Goal: Task Accomplishment & Management: Use online tool/utility

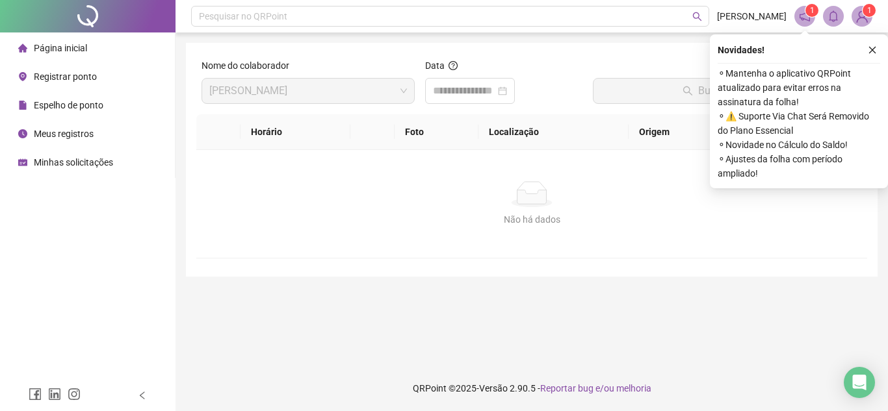
click at [57, 95] on div "Espelho de ponto" at bounding box center [60, 105] width 85 height 26
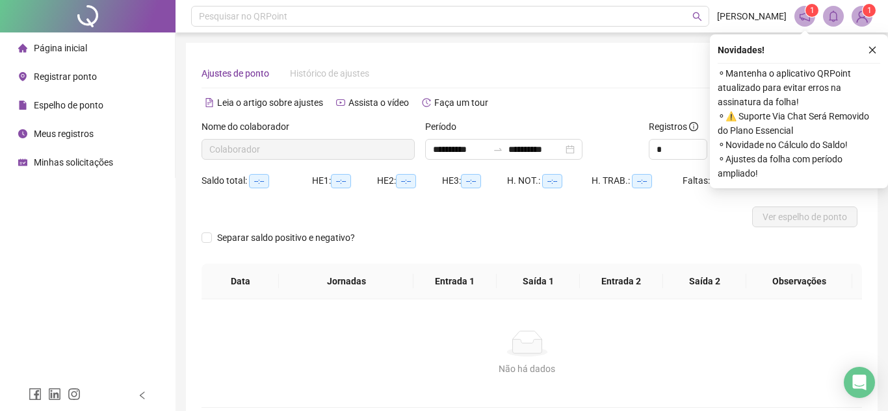
click at [63, 81] on span "Registrar ponto" at bounding box center [65, 76] width 63 height 10
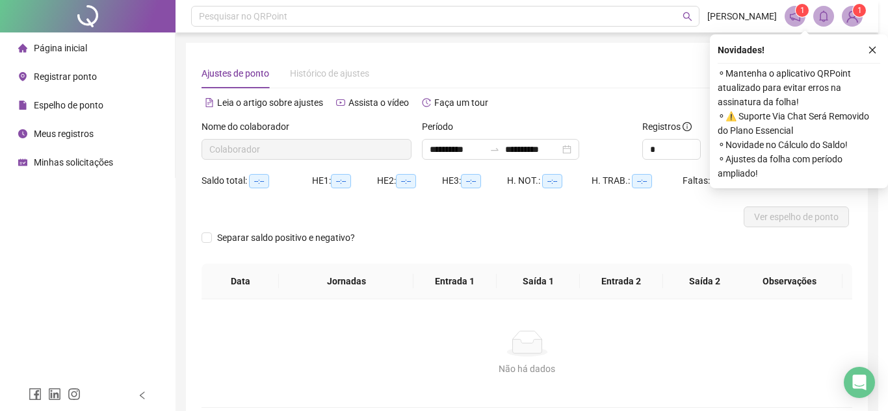
type input "**********"
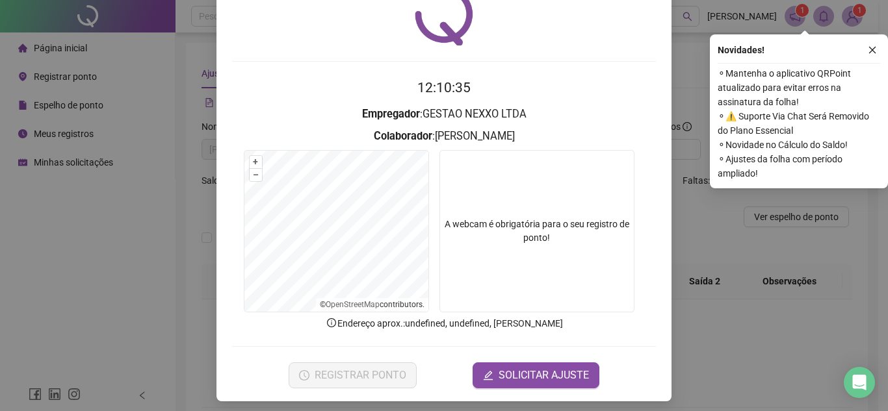
scroll to position [68, 0]
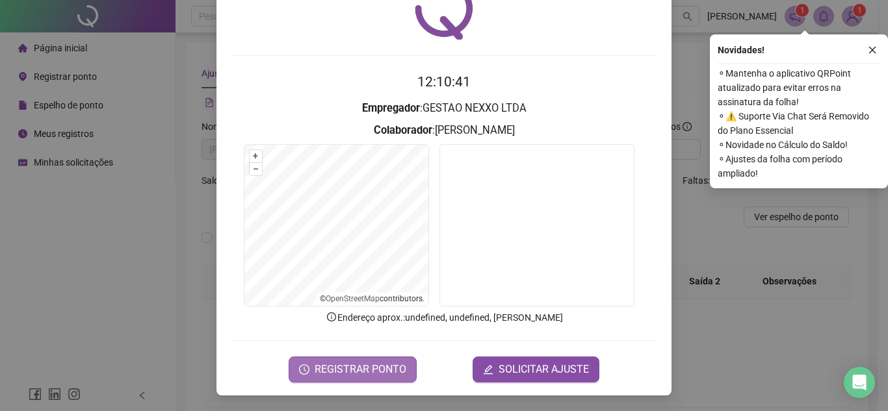
click at [379, 366] on span "REGISTRAR PONTO" at bounding box center [361, 370] width 92 height 16
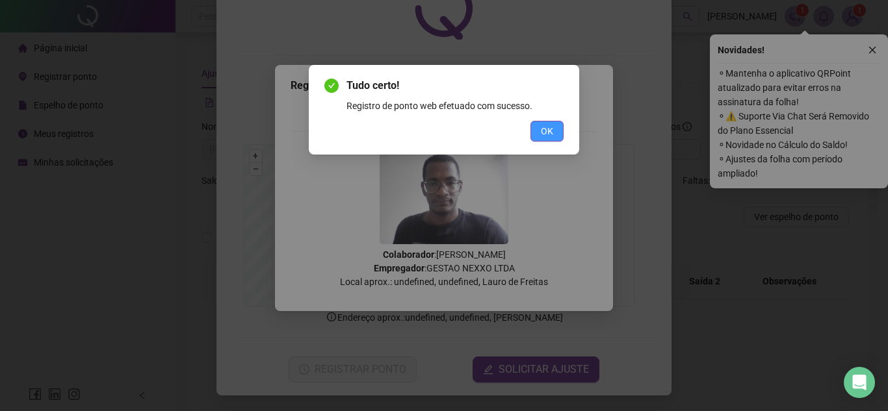
click at [561, 126] on button "OK" at bounding box center [546, 131] width 33 height 21
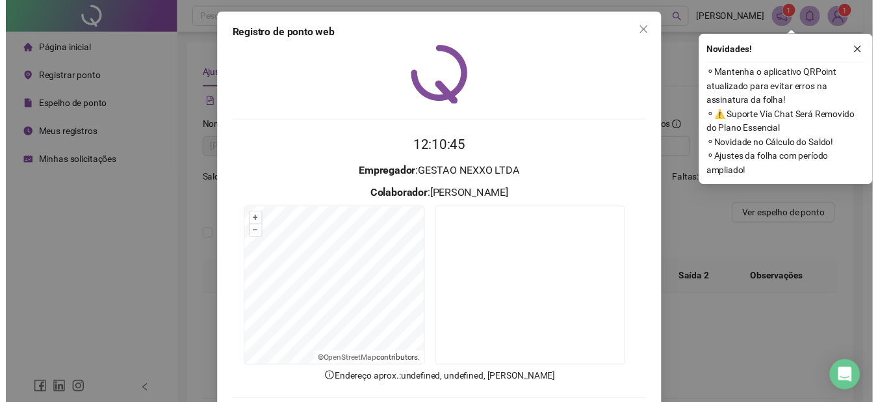
scroll to position [0, 0]
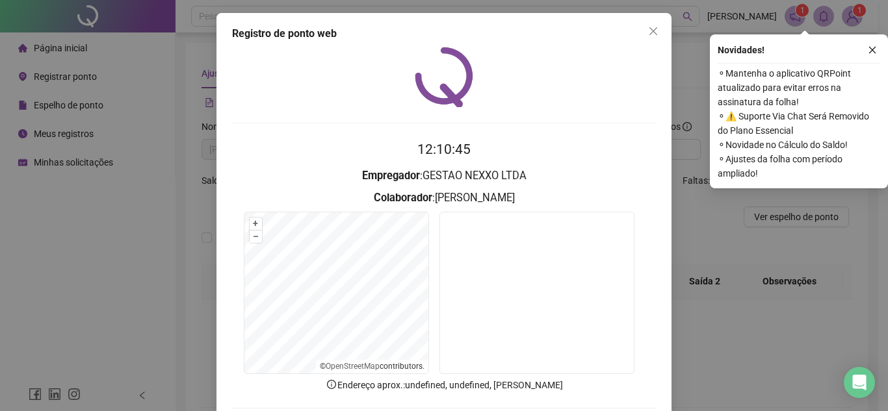
click at [654, 32] on span "Close" at bounding box center [653, 31] width 21 height 10
